Goal: Task Accomplishment & Management: Manage account settings

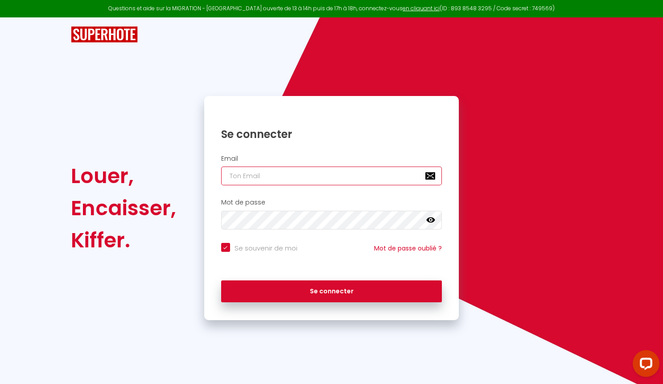
type input "[EMAIL_ADDRESS][DOMAIN_NAME]"
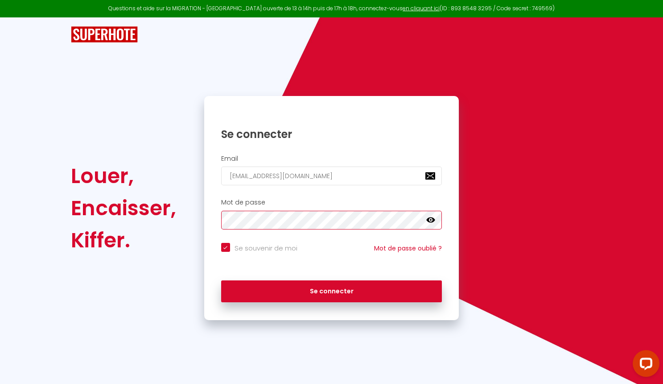
click at [331, 289] on button "Se connecter" at bounding box center [331, 291] width 221 height 22
checkbox input "true"
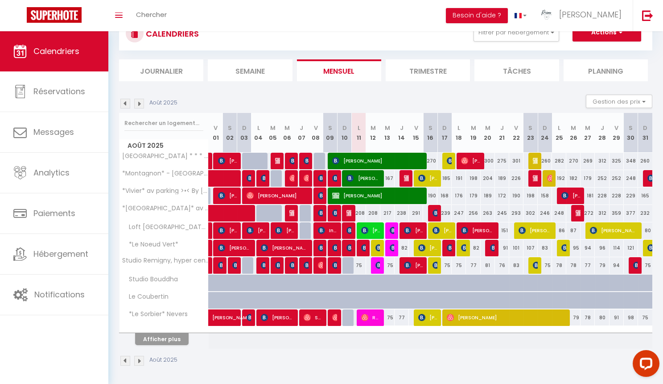
scroll to position [71, 0]
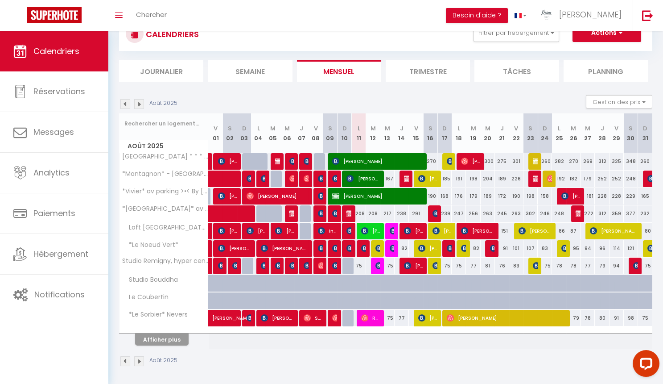
click at [172, 338] on button "Afficher plus" at bounding box center [162, 339] width 54 height 12
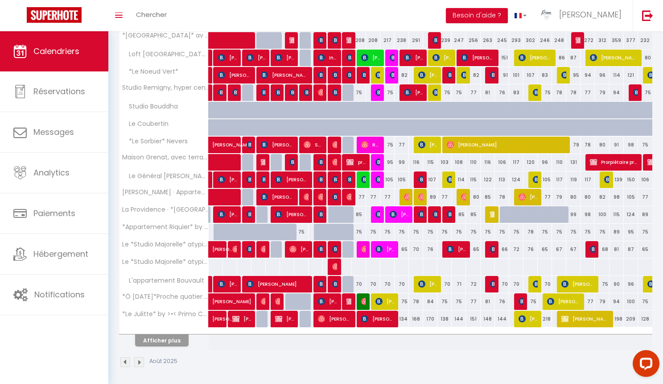
scroll to position [243, 0]
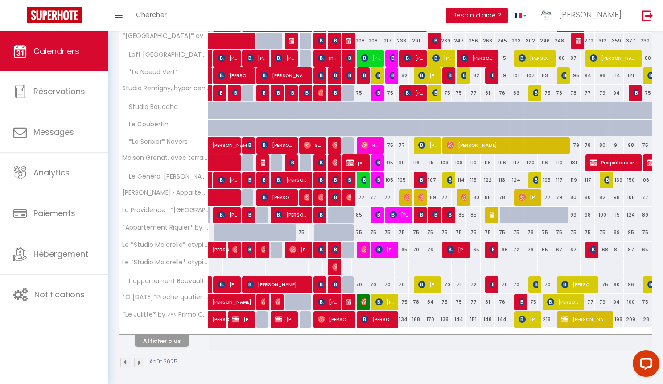
click at [363, 246] on img at bounding box center [364, 249] width 7 height 7
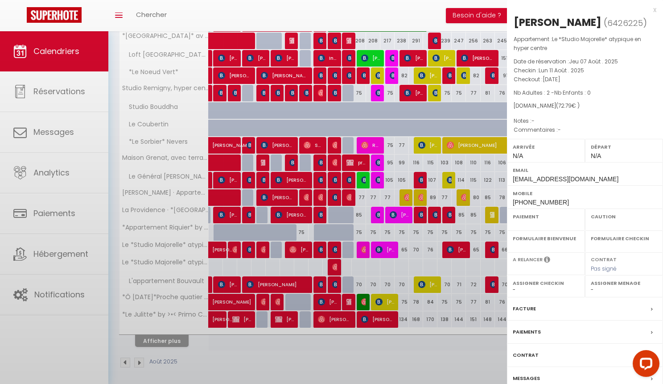
select select "OK"
select select "0"
select select "1"
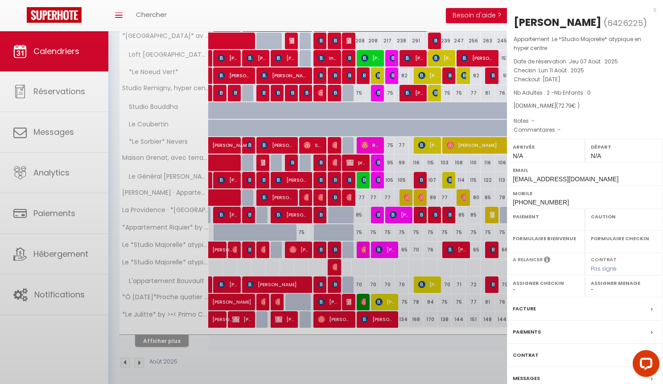
select select
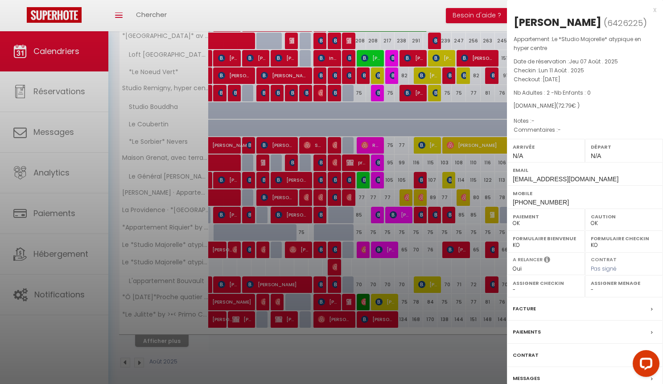
select select "50844"
click at [400, 278] on div at bounding box center [331, 192] width 663 height 384
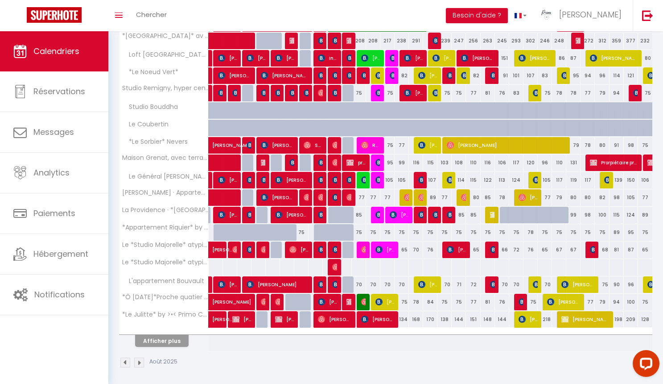
click at [175, 336] on button "Afficher plus" at bounding box center [162, 340] width 54 height 12
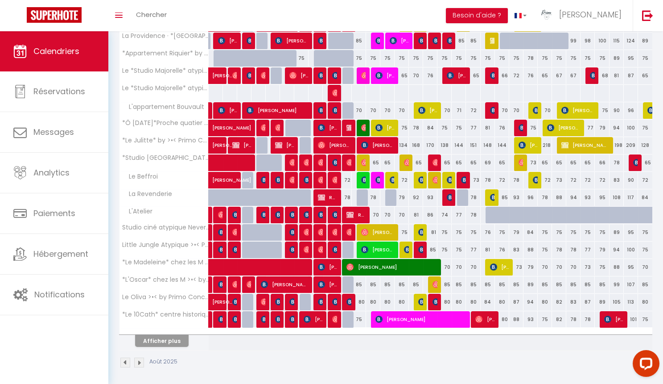
scroll to position [417, 0]
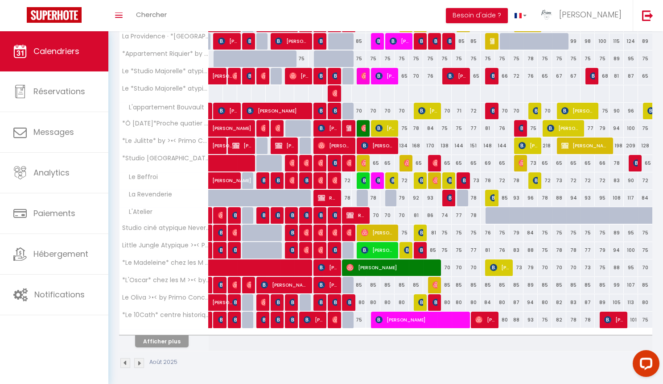
click at [174, 339] on button "Afficher plus" at bounding box center [162, 341] width 54 height 12
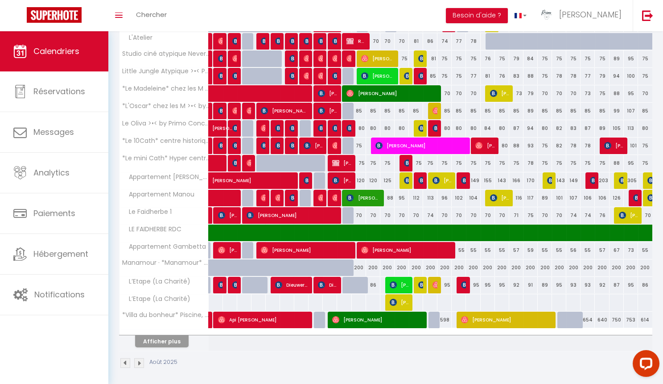
scroll to position [590, 0]
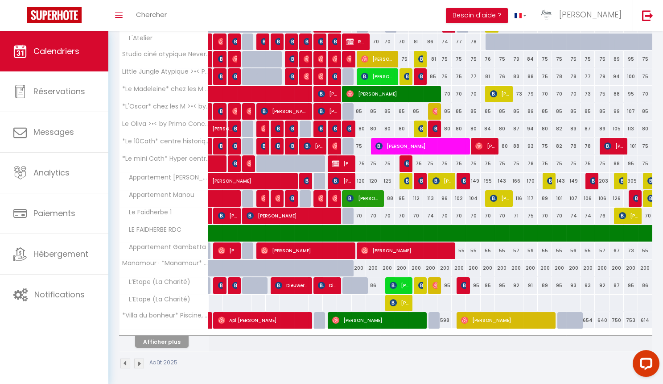
click at [176, 336] on button "Afficher plus" at bounding box center [162, 341] width 54 height 12
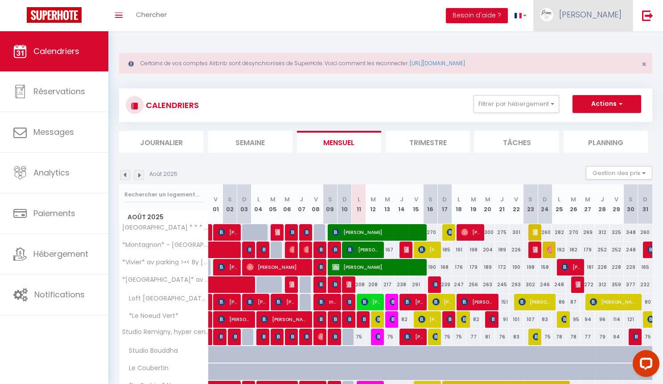
scroll to position [0, 0]
click at [615, 10] on span "[PERSON_NAME]" at bounding box center [590, 14] width 62 height 11
click at [598, 41] on link "Paramètres" at bounding box center [597, 44] width 66 height 15
select select "fr"
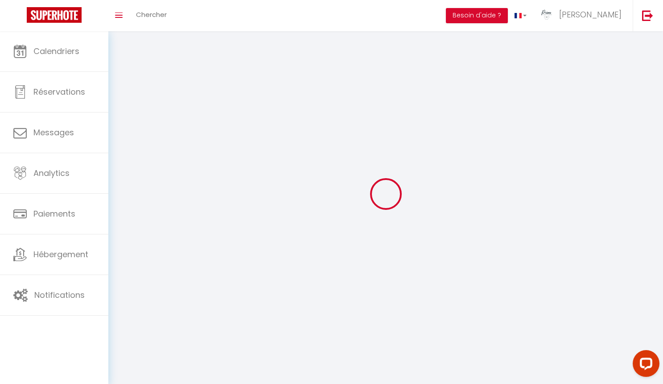
type input "[PERSON_NAME]"
type input "Morel"
type input "0768605818"
type input "34 côte de conflans"
type input "58180"
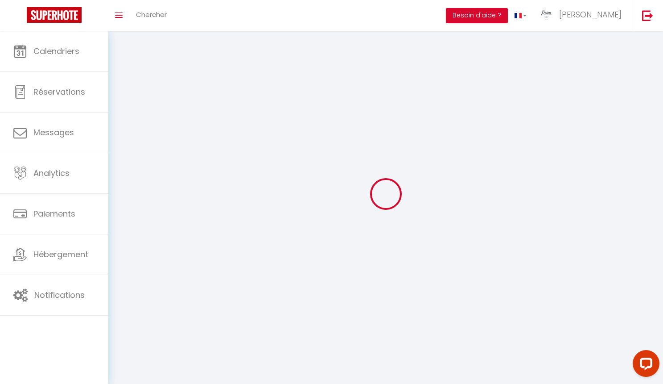
type input "MARZY"
type input "ND93eRYQSzXPE5oCx1bDhCkfP"
type input "IGPFhRebmfXOHcdHSS5Toremh"
type input "https://app.superhote.com/#/get-available-rentals/IGPFhRebmfXOHcdHSS5Toremh"
select select "1"
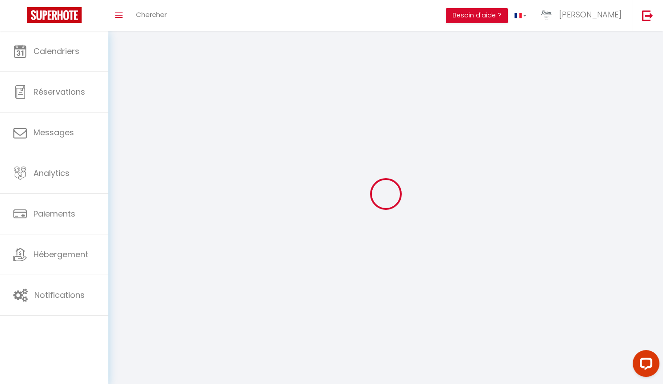
select select "28"
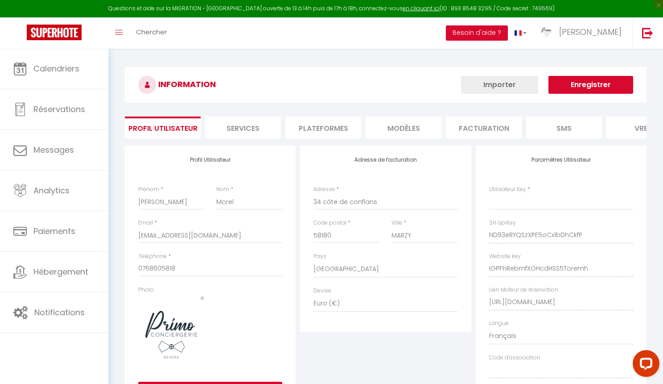
type input "ND93eRYQSzXPE5oCx1bDhCkfP"
type input "IGPFhRebmfXOHcdHSS5Toremh"
type input "https://app.superhote.com/#/get-available-rentals/IGPFhRebmfXOHcdHSS5Toremh"
select select "fr"
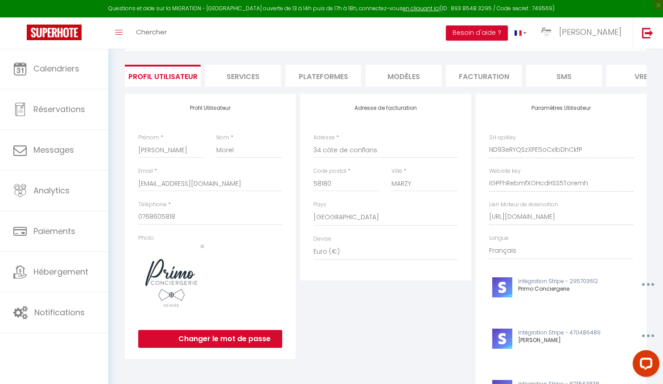
scroll to position [54, 0]
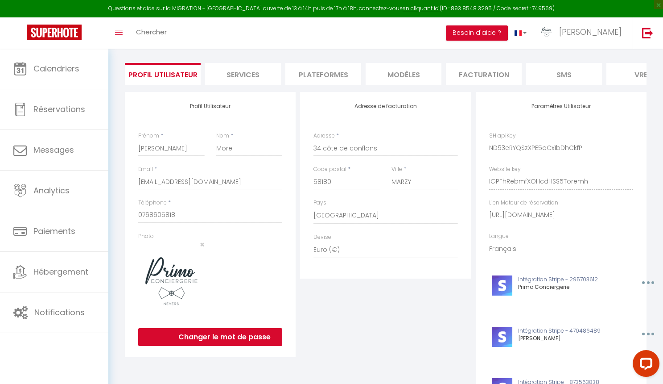
click at [328, 70] on li "Plateformes" at bounding box center [323, 74] width 76 height 22
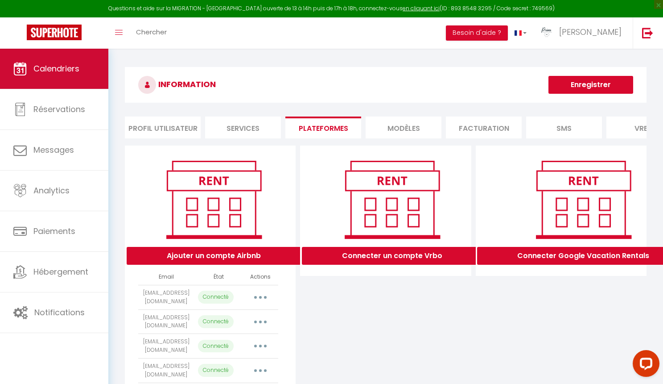
click at [54, 63] on span "Calendriers" at bounding box center [56, 68] width 46 height 11
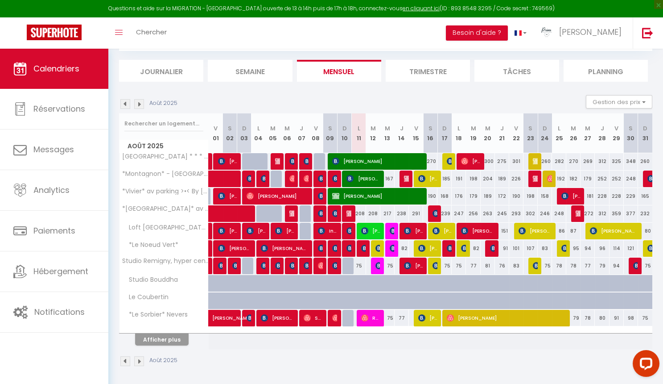
scroll to position [88, 0]
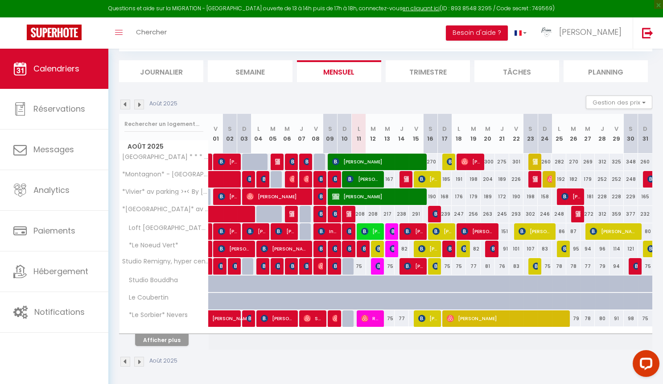
click at [86, 71] on link "Calendriers" at bounding box center [54, 69] width 108 height 40
click at [163, 336] on button "Afficher plus" at bounding box center [162, 340] width 54 height 12
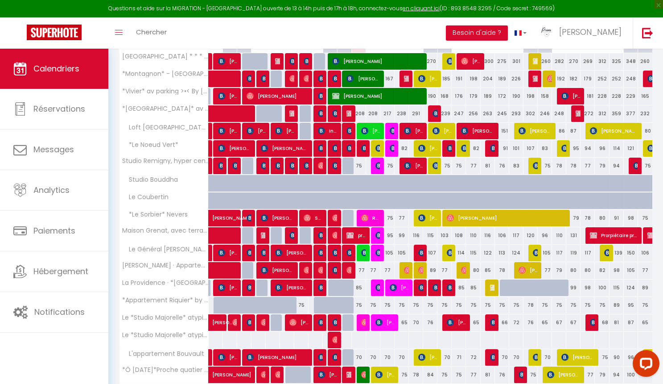
scroll to position [189, 0]
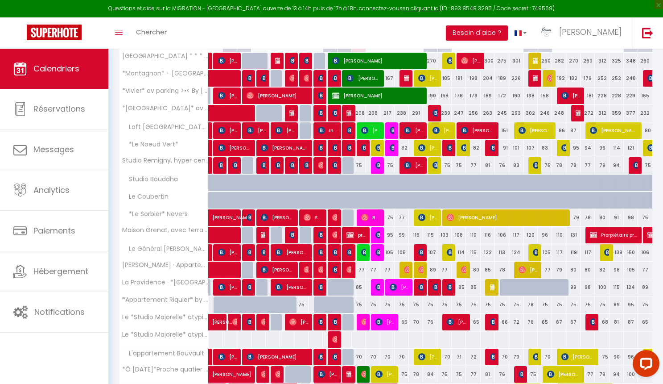
click at [75, 62] on link "Calendriers" at bounding box center [54, 69] width 108 height 40
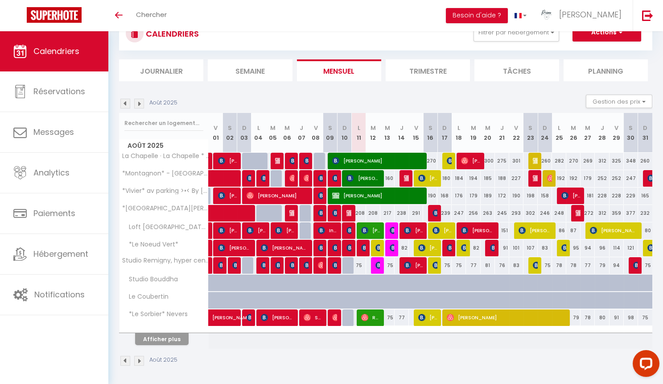
scroll to position [71, 0]
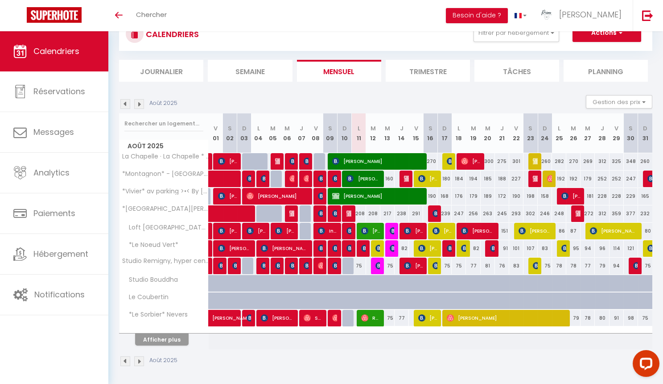
click at [183, 336] on button "Afficher plus" at bounding box center [162, 339] width 54 height 12
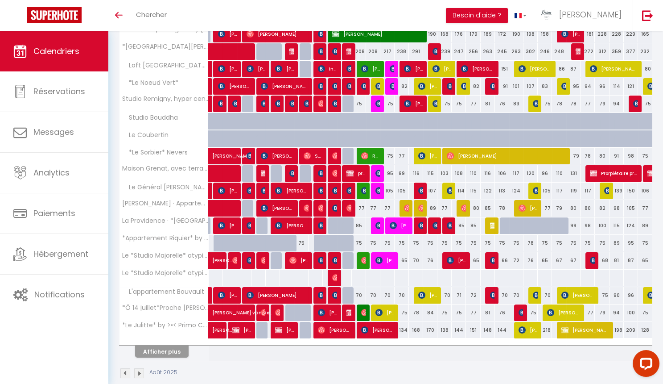
scroll to position [233, 0]
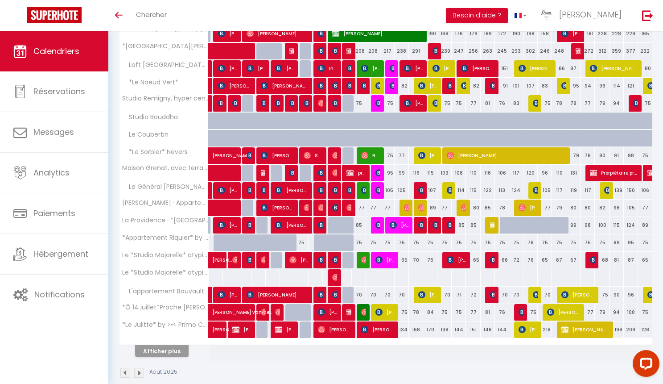
click at [184, 352] on button "Afficher plus" at bounding box center [162, 351] width 54 height 12
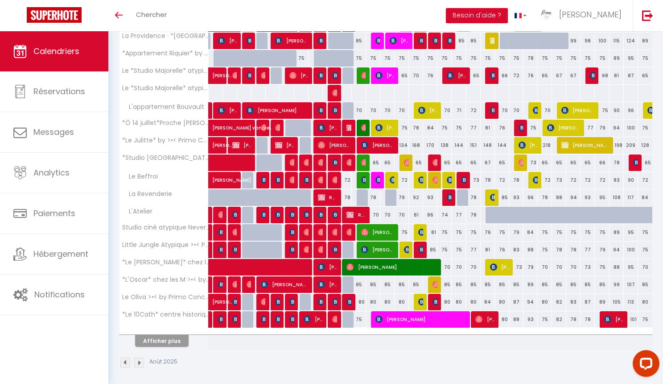
scroll to position [417, 0]
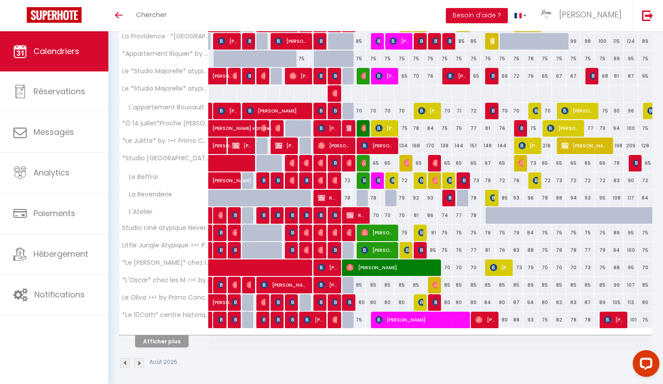
click at [180, 335] on button "Afficher plus" at bounding box center [162, 341] width 54 height 12
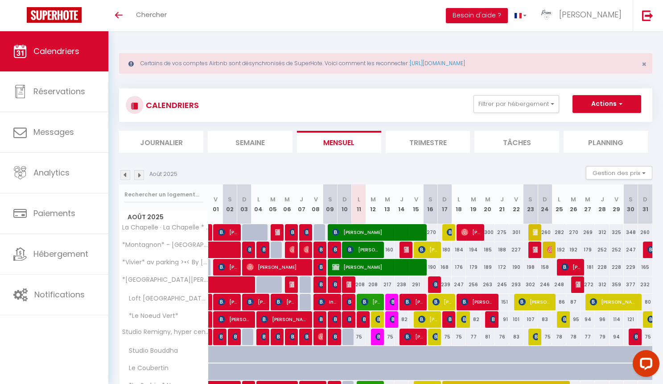
scroll to position [0, 0]
click at [72, 45] on link "Calendriers" at bounding box center [54, 51] width 108 height 40
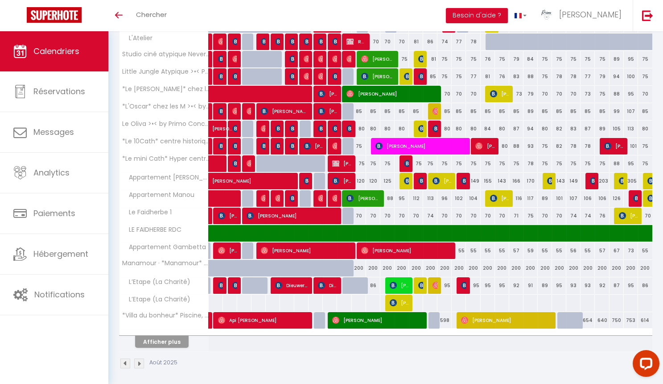
click at [175, 341] on button "Afficher plus" at bounding box center [162, 341] width 54 height 12
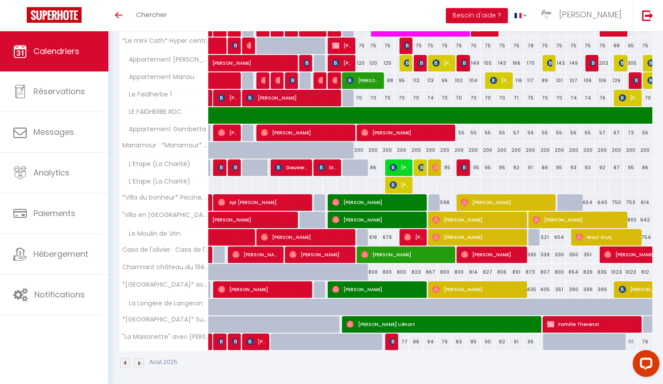
scroll to position [707, 0]
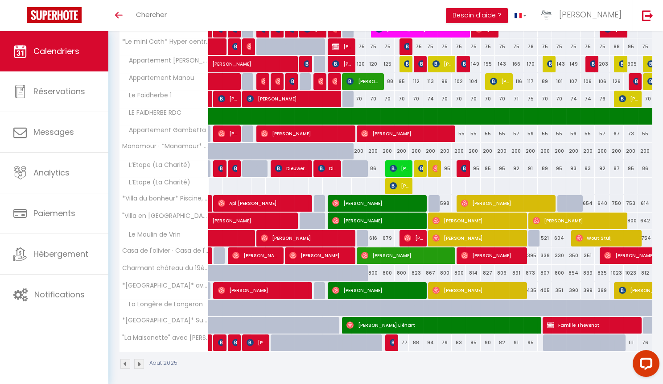
click at [495, 322] on span "[PERSON_NAME] Liénart" at bounding box center [442, 324] width 190 height 17
select select "OK"
select select "0"
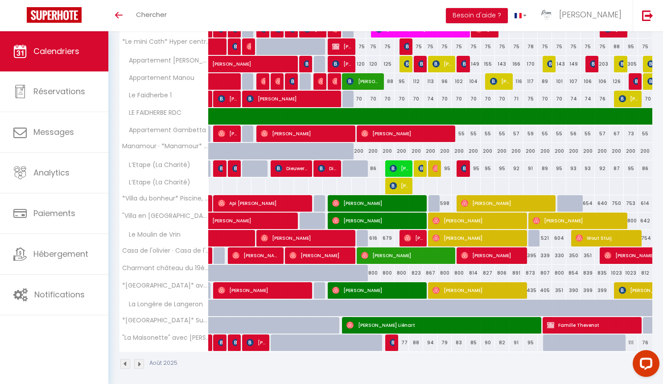
select select "1"
select select
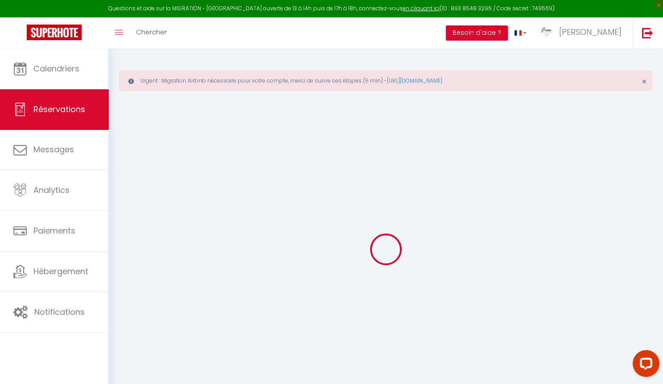
type input "[PERSON_NAME]"
type input "Forget Liénart"
type input "[EMAIL_ADDRESS][DOMAIN_NAME]"
type input "[PHONE_NUMBER]"
select select "FR"
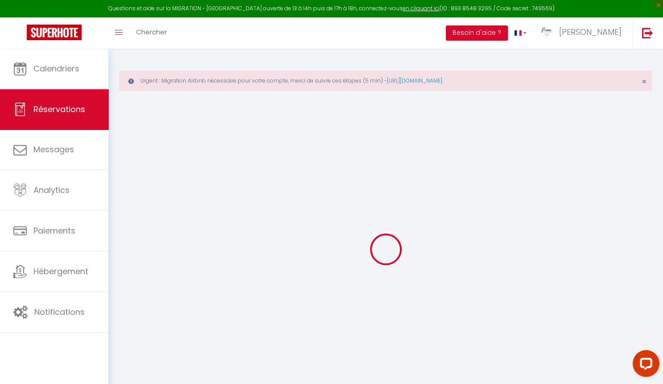
type input "268.49"
select select "15892"
select select "1"
select select
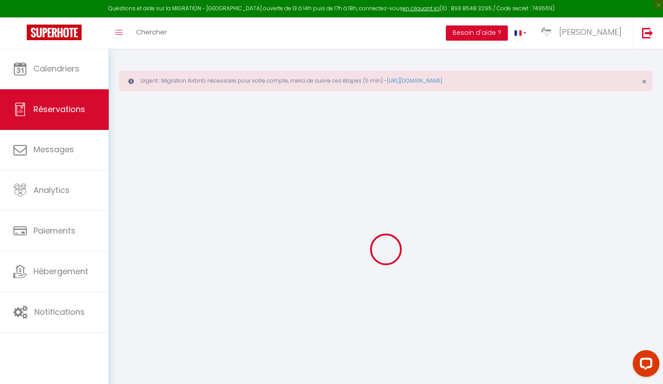
type input "2"
type input "3"
select select "12"
select select
type input "7308"
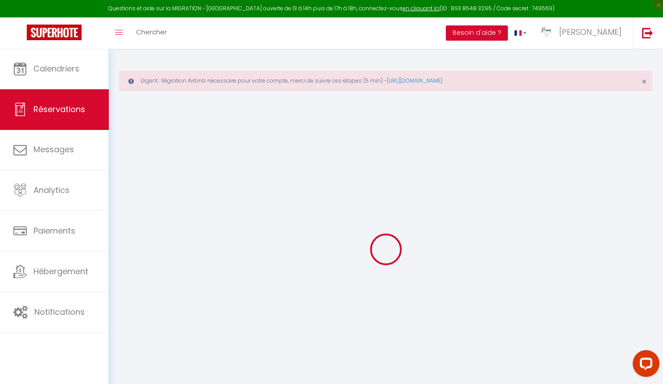
checkbox input "false"
type input "0"
select select "1"
type input "0"
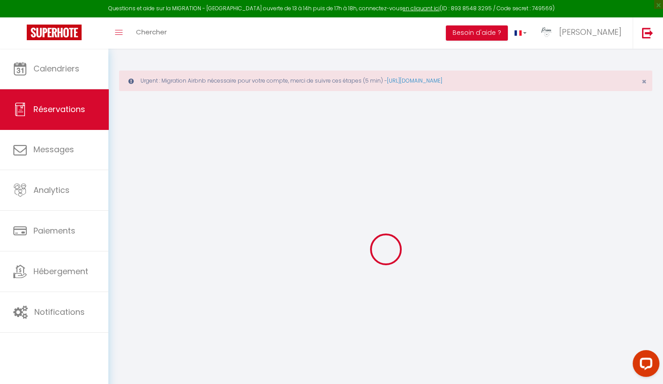
type input "0"
select select
select select "15"
checkbox input "false"
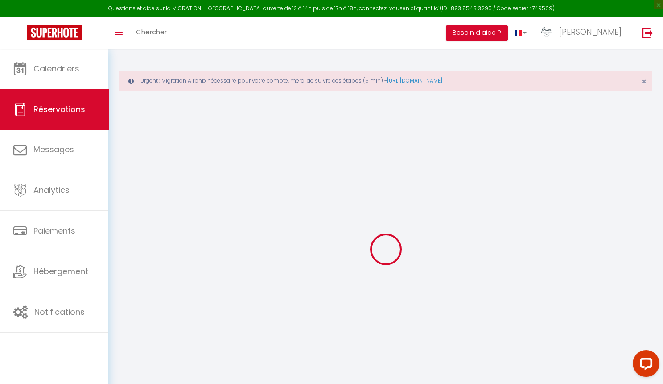
select select
checkbox input "false"
select select
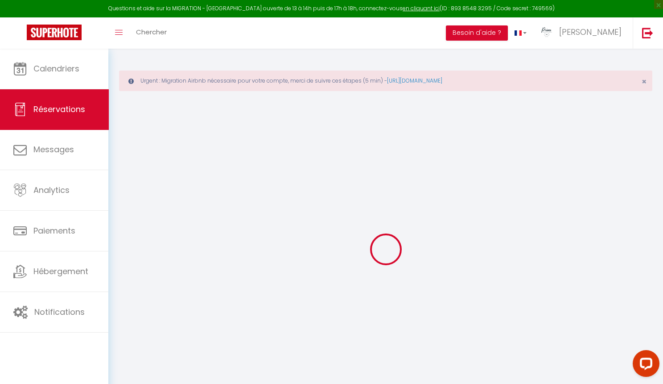
checkbox input "false"
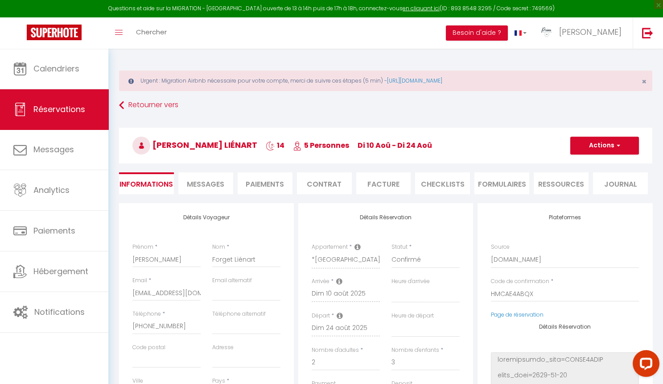
select select
checkbox input "false"
click at [220, 181] on span "Messages" at bounding box center [205, 184] width 37 height 10
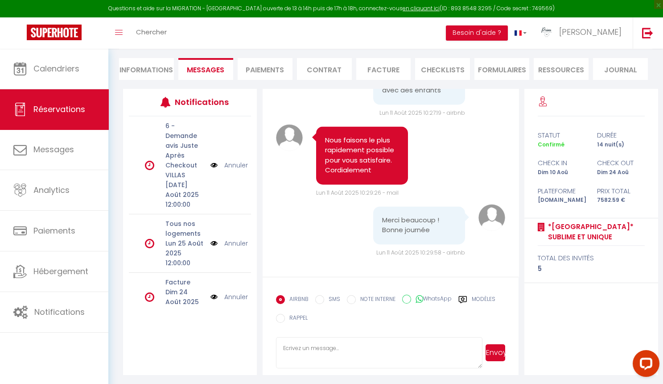
scroll to position [6064, 0]
click at [317, 298] on input "SMS" at bounding box center [319, 299] width 9 height 9
radio input "true"
click at [282, 299] on input "EMAIL" at bounding box center [280, 299] width 9 height 9
radio input "true"
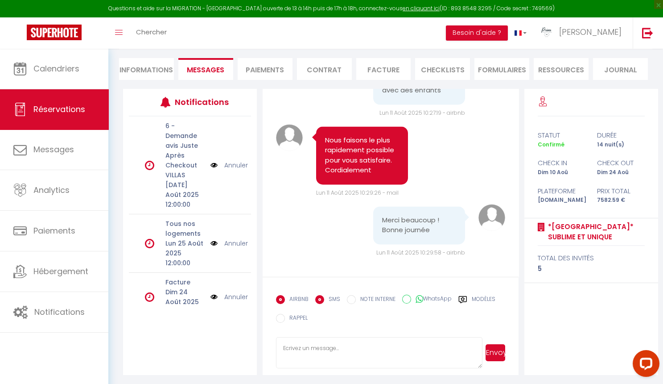
radio input "false"
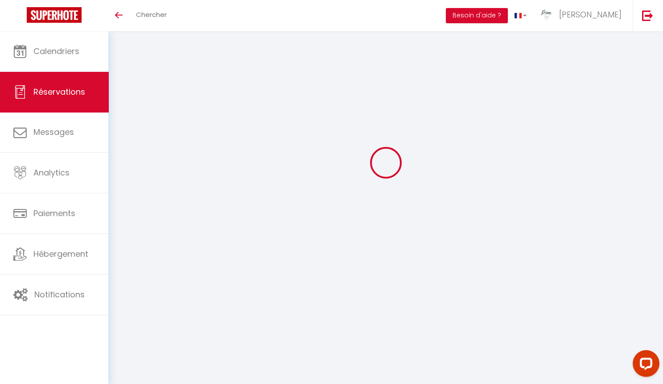
select select
checkbox input "false"
select select
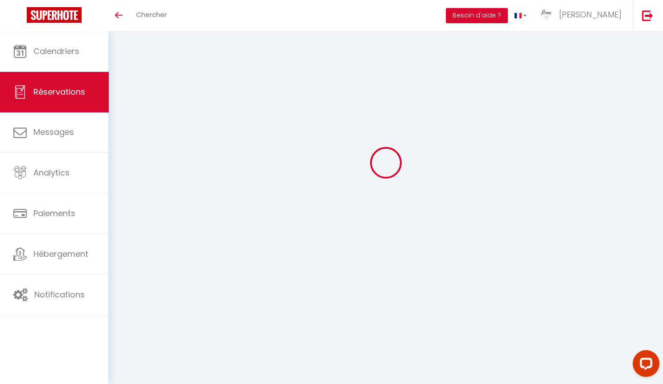
checkbox input "false"
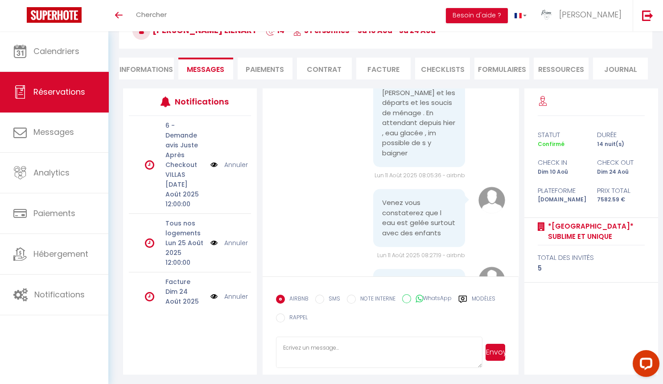
scroll to position [5026, 0]
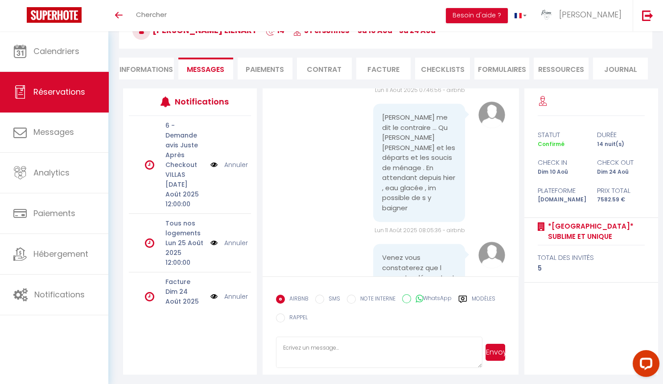
click at [351, 95] on div "Bonjour l eau de la piscine est gelée , ça marque message d erreur sur la pompe…" at bounding box center [390, 53] width 229 height 83
click at [348, 95] on div "Bonjour l eau de la piscine est gelée , ça marque message d erreur sur la pompe…" at bounding box center [390, 53] width 229 height 83
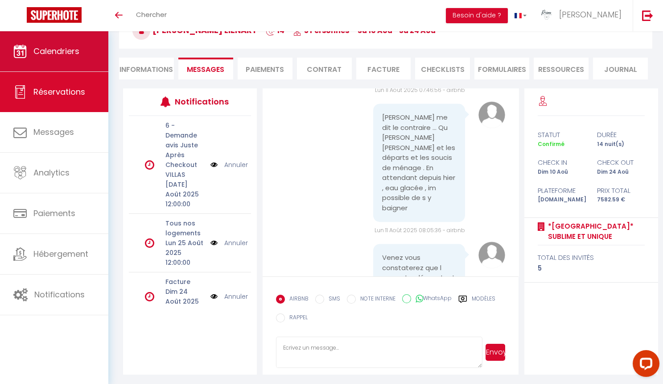
click at [75, 46] on span "Calendriers" at bounding box center [56, 50] width 46 height 11
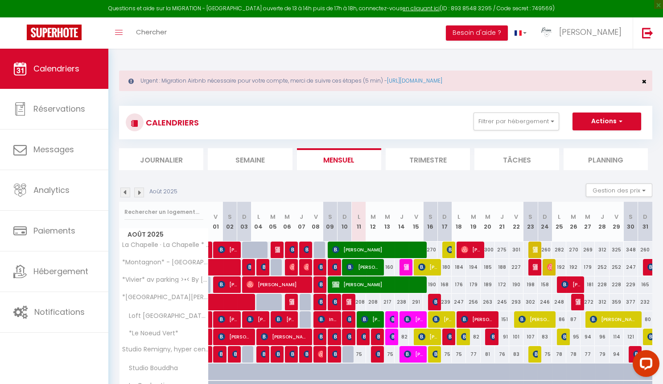
click at [643, 81] on span "×" at bounding box center [644, 81] width 5 height 11
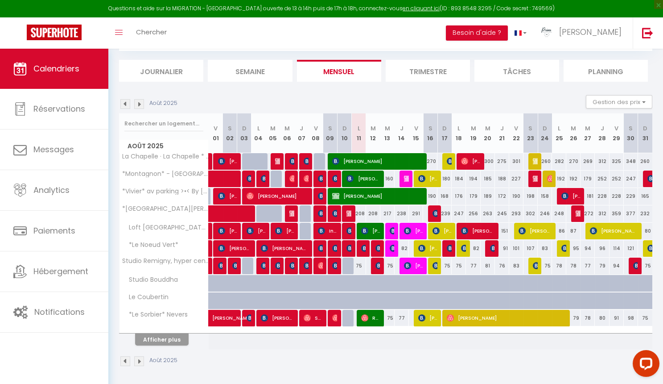
scroll to position [50, 0]
click at [164, 342] on button "Afficher plus" at bounding box center [162, 339] width 54 height 12
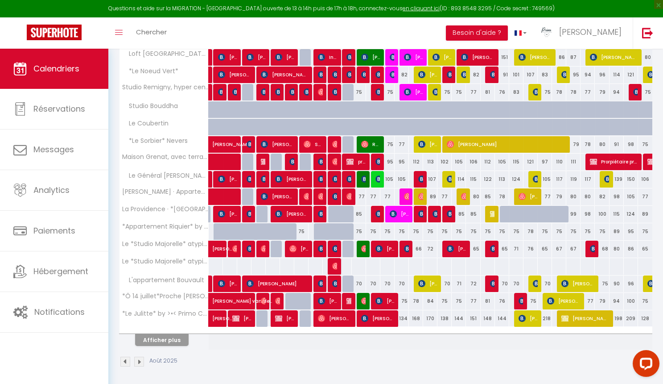
scroll to position [223, 0]
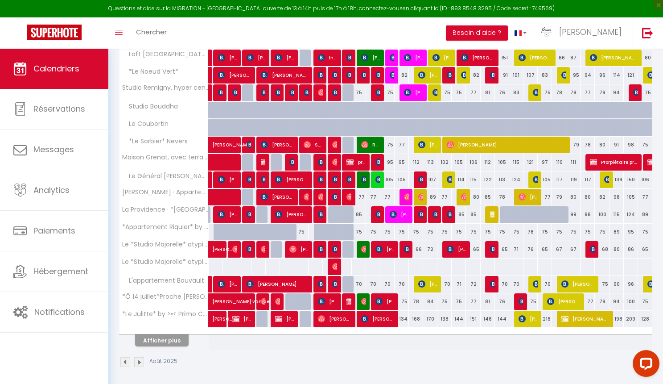
click at [159, 339] on button "Afficher plus" at bounding box center [162, 340] width 54 height 12
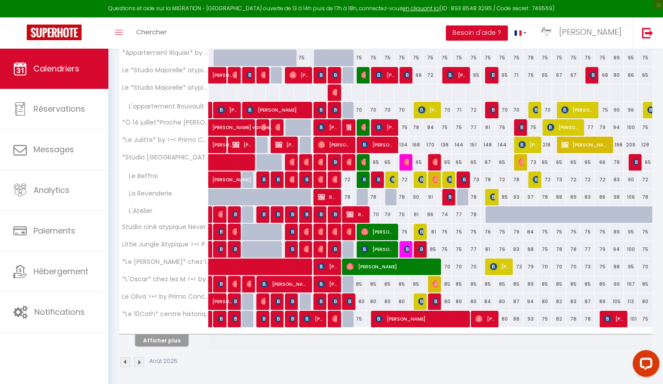
scroll to position [397, 0]
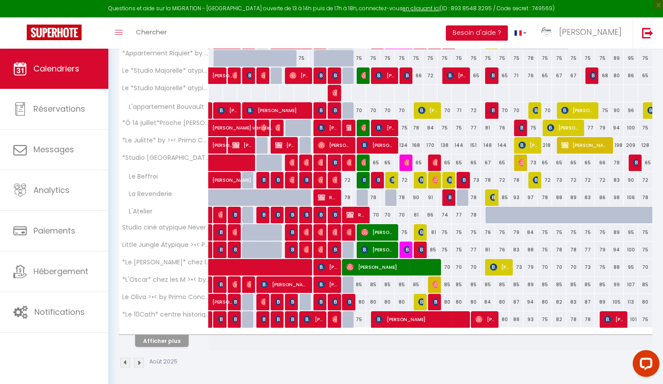
click at [169, 334] on button "Afficher plus" at bounding box center [162, 340] width 54 height 12
